Goal: Navigation & Orientation: Find specific page/section

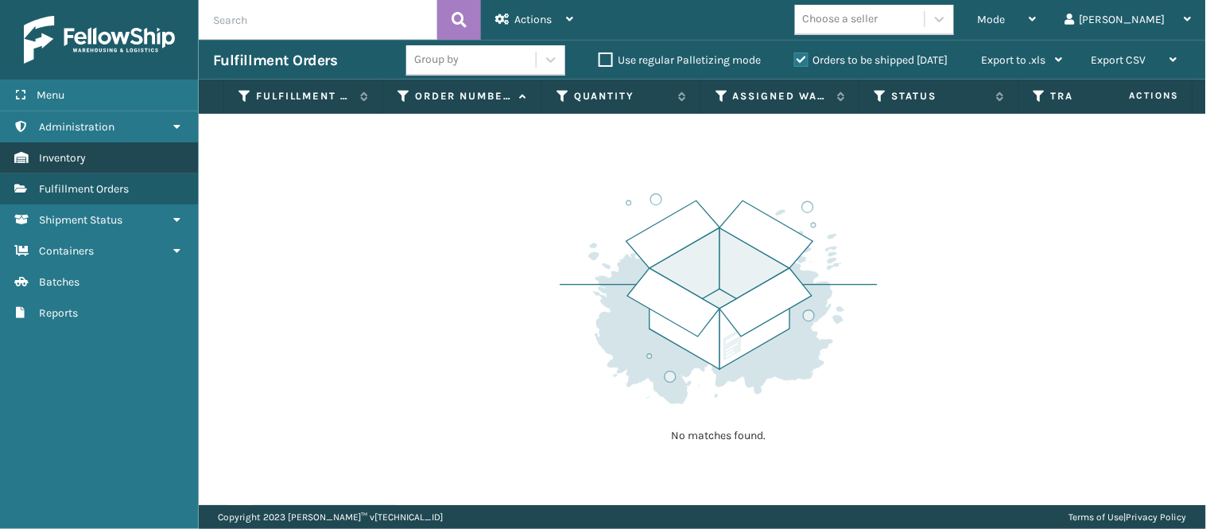
click at [91, 156] on link "Inventory" at bounding box center [99, 157] width 198 height 31
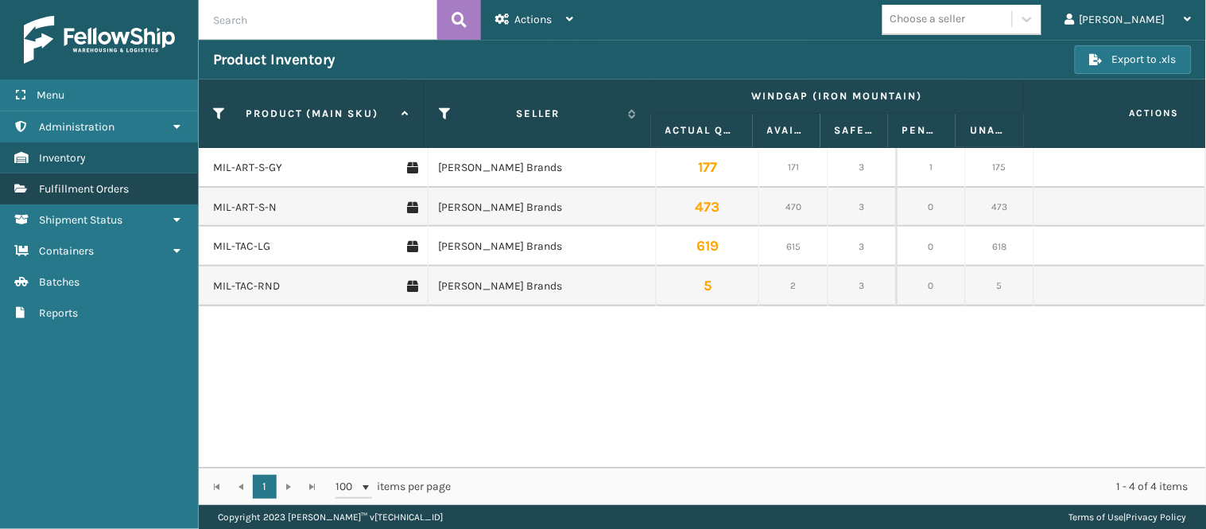
click at [80, 182] on span "Fulfillment Orders" at bounding box center [84, 189] width 90 height 14
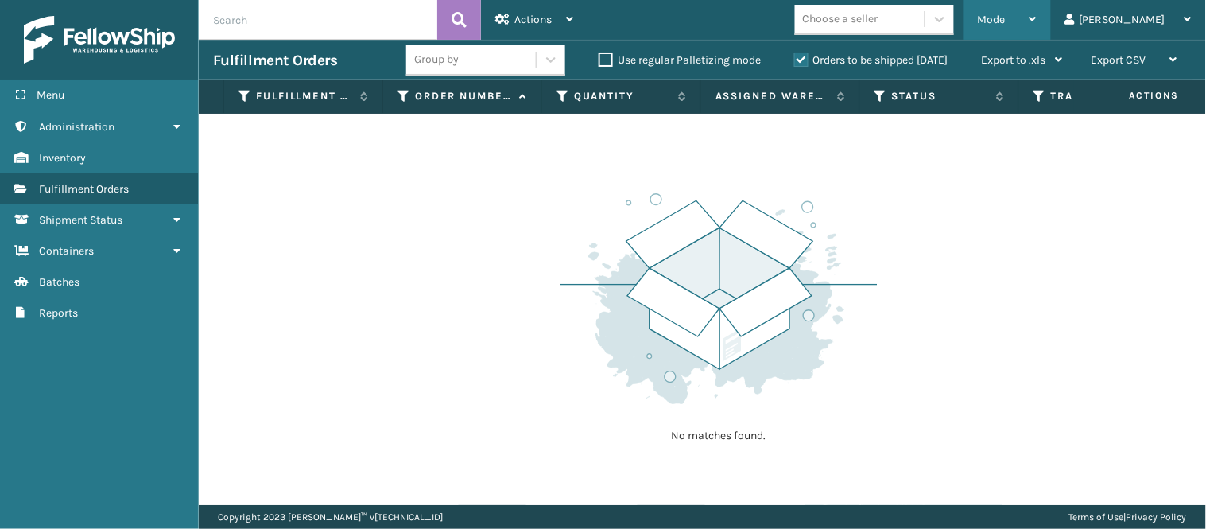
click at [1006, 21] on span "Mode" at bounding box center [992, 20] width 28 height 14
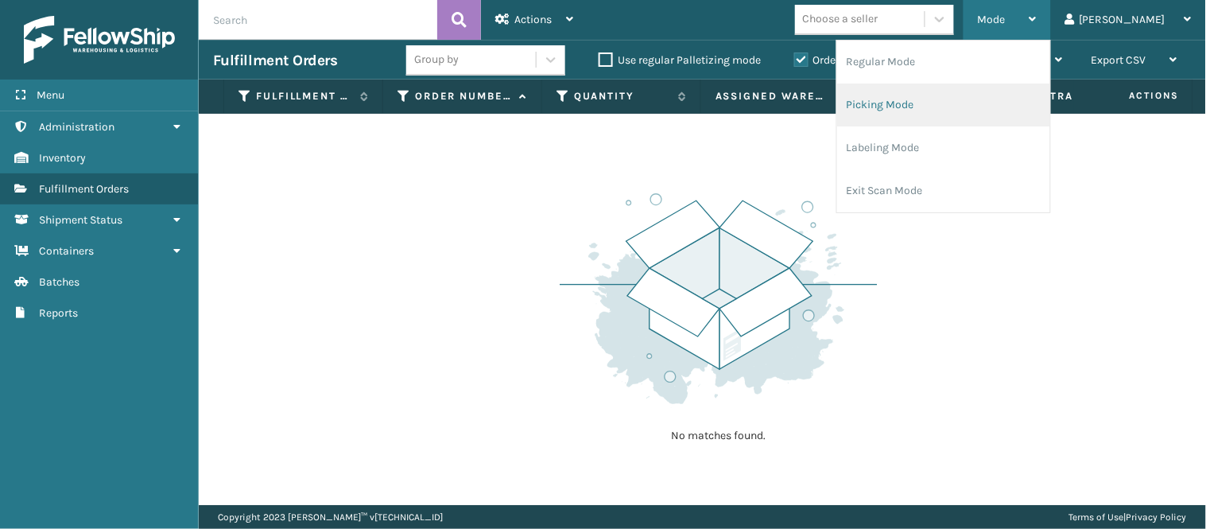
click at [994, 102] on li "Picking Mode" at bounding box center [943, 105] width 213 height 43
